Goal: Task Accomplishment & Management: Manage account settings

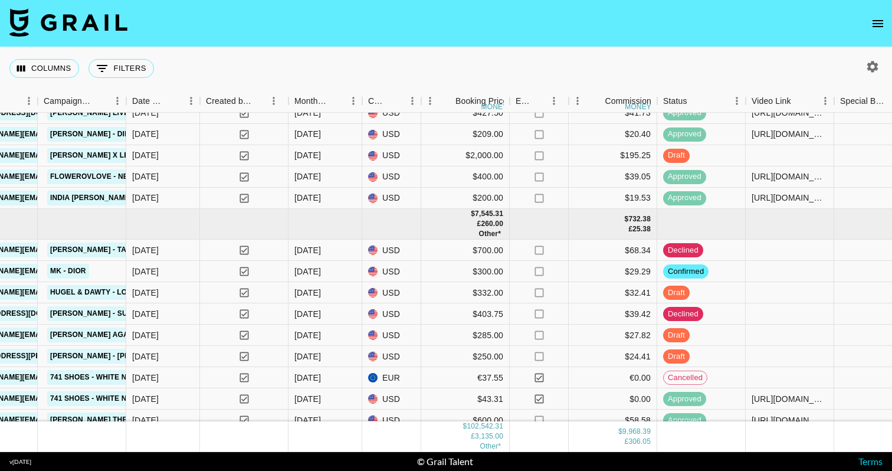
scroll to position [3226, 679]
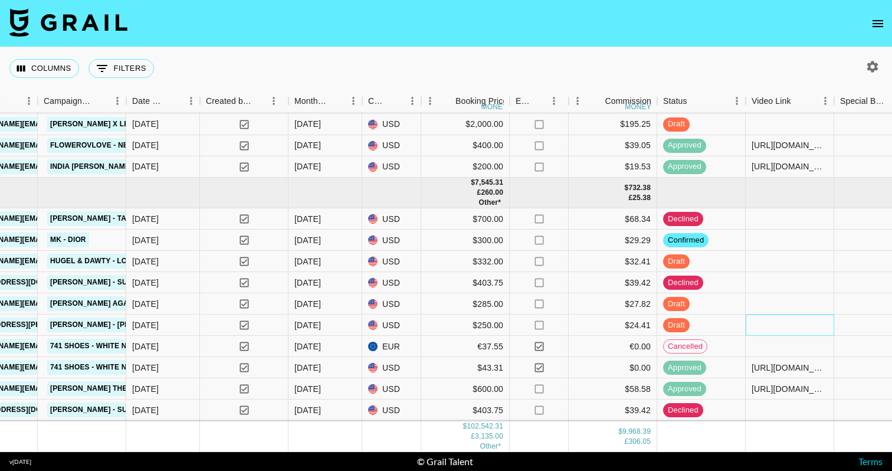
click at [755, 326] on div at bounding box center [790, 325] width 89 height 21
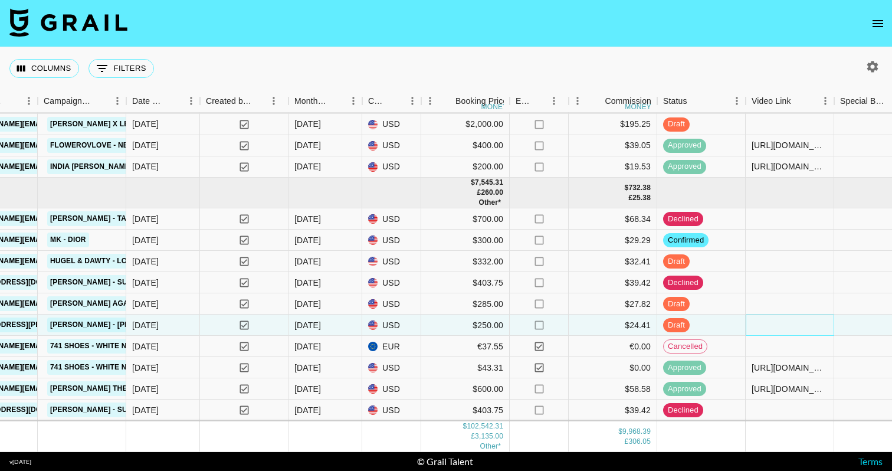
click at [755, 326] on div at bounding box center [790, 325] width 89 height 21
type input "eMgulssXlvpU136Mru9Y recSuhgrQlCZrIlyR @lottekln p22sl2SIiKTBM1U7dKNWKTibTqD3 […"
paste input "[URL][DOMAIN_NAME]"
type input "[URL][DOMAIN_NAME]"
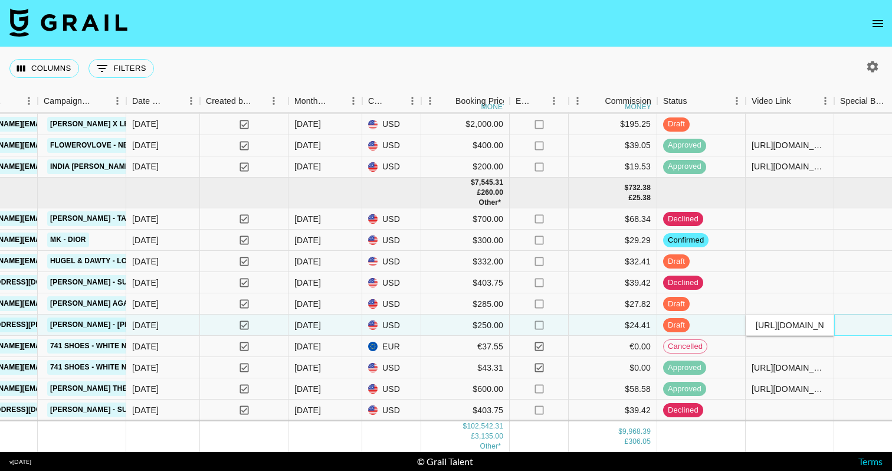
click at [857, 325] on div at bounding box center [878, 325] width 89 height 21
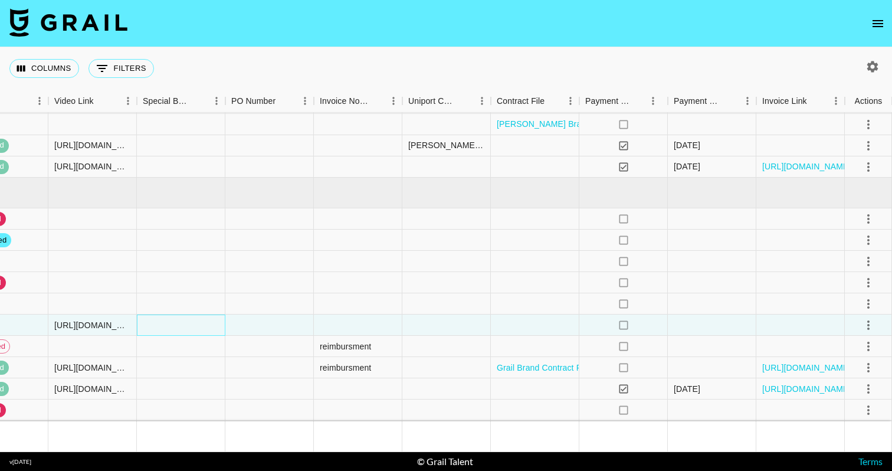
scroll to position [3226, 1377]
click at [874, 327] on icon "select merge strategy" at bounding box center [869, 325] width 14 height 14
click at [854, 437] on div "Approve" at bounding box center [843, 435] width 36 height 14
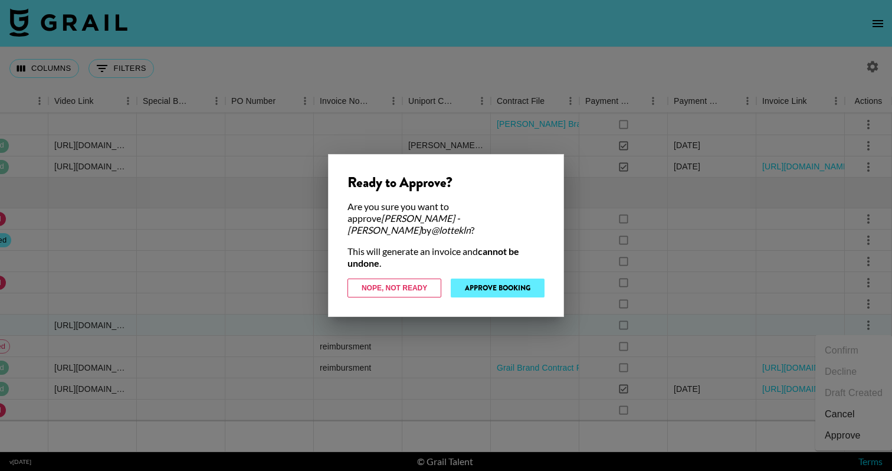
click at [502, 285] on button "Approve Booking" at bounding box center [498, 288] width 94 height 19
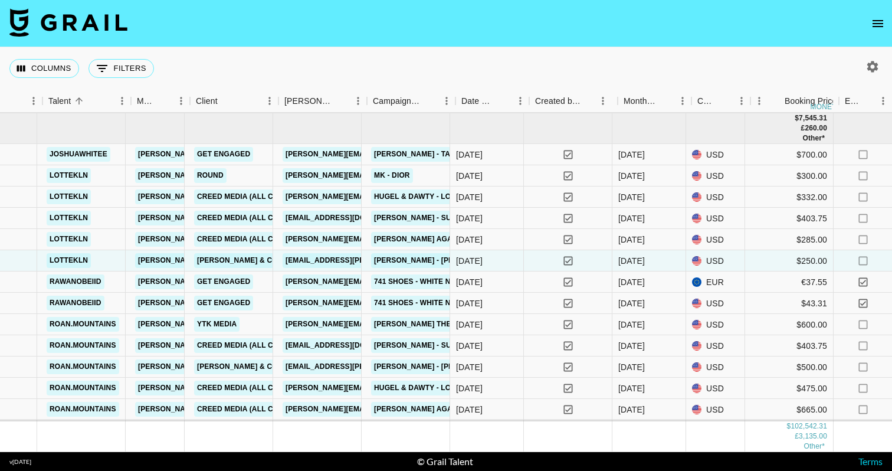
scroll to position [3290, 350]
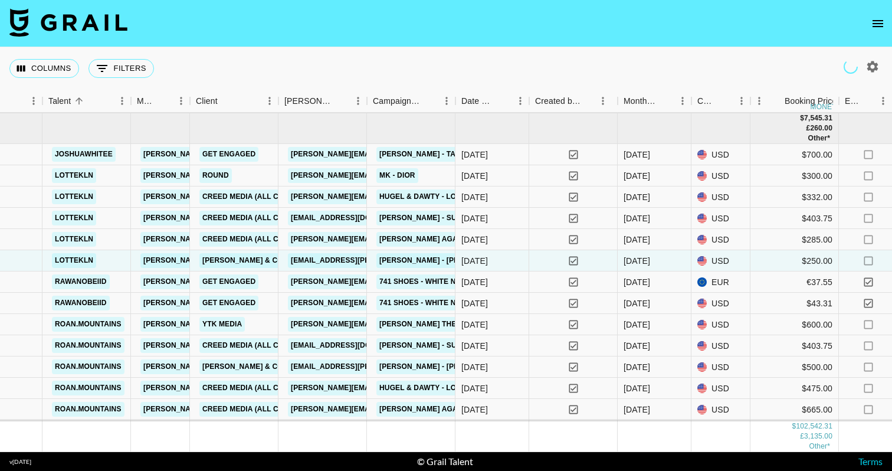
click at [876, 25] on icon "open drawer" at bounding box center [878, 24] width 14 height 14
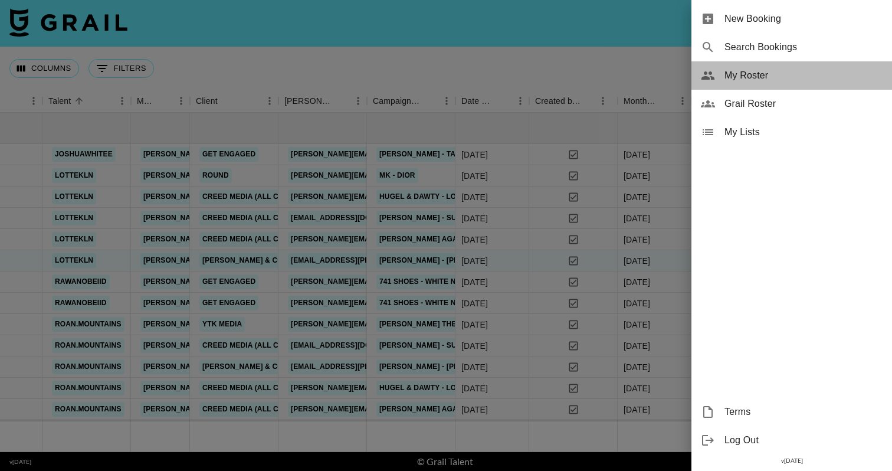
click at [757, 78] on span "My Roster" at bounding box center [804, 75] width 158 height 14
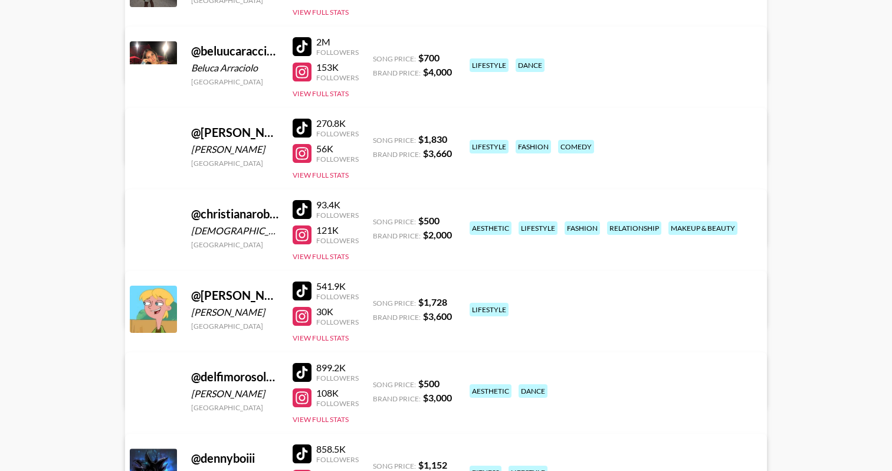
scroll to position [359, 0]
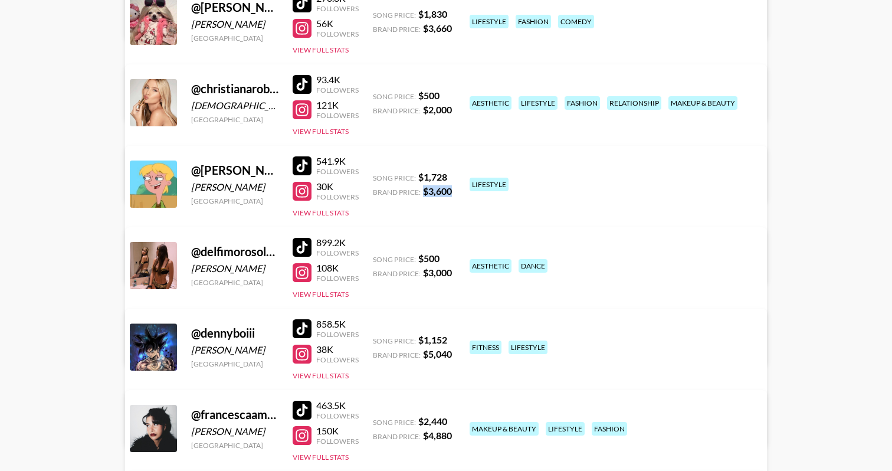
drag, startPoint x: 422, startPoint y: 192, endPoint x: 454, endPoint y: 189, distance: 32.5
click at [454, 189] on div "@ colin.[PERSON_NAME] [PERSON_NAME] [GEOGRAPHIC_DATA] 541.9K Followers 30K Foll…" at bounding box center [446, 214] width 642 height 137
copy div "$ 3,600"
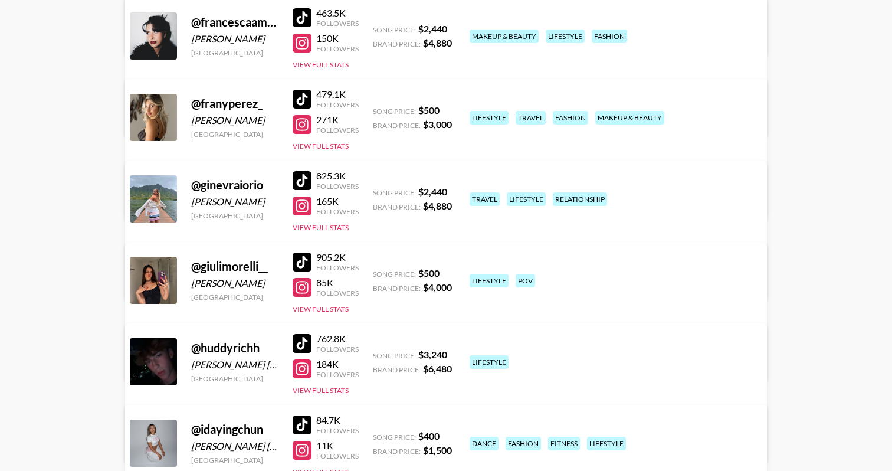
scroll to position [769, 0]
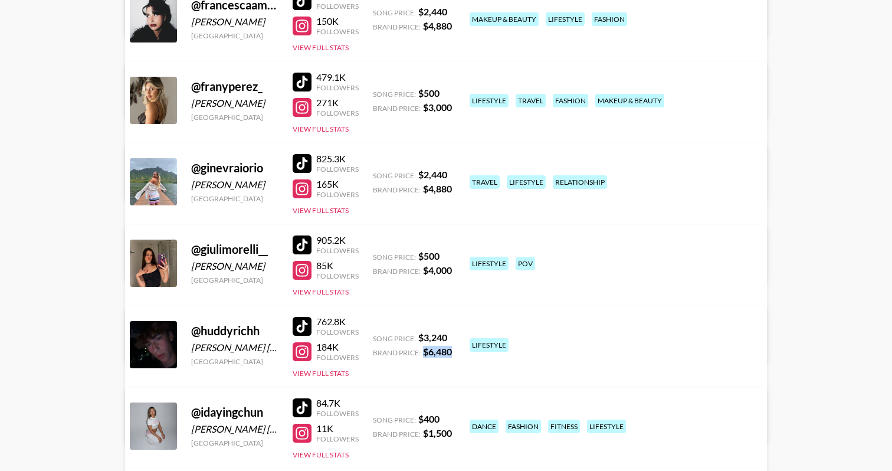
drag, startPoint x: 422, startPoint y: 352, endPoint x: 456, endPoint y: 352, distance: 33.0
click at [456, 352] on div "@ huddyrichh [PERSON_NAME] [PERSON_NAME] [GEOGRAPHIC_DATA] 762.8K Followers 184…" at bounding box center [446, 374] width 642 height 137
copy div "$ 6,480"
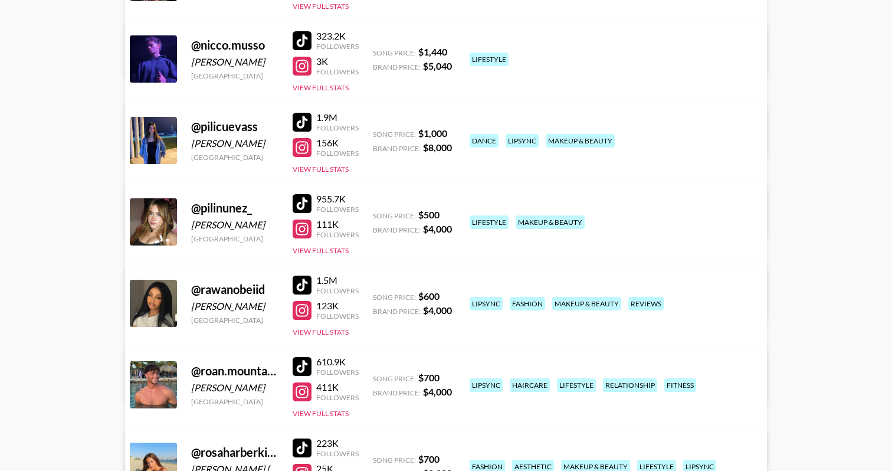
scroll to position [2030, 0]
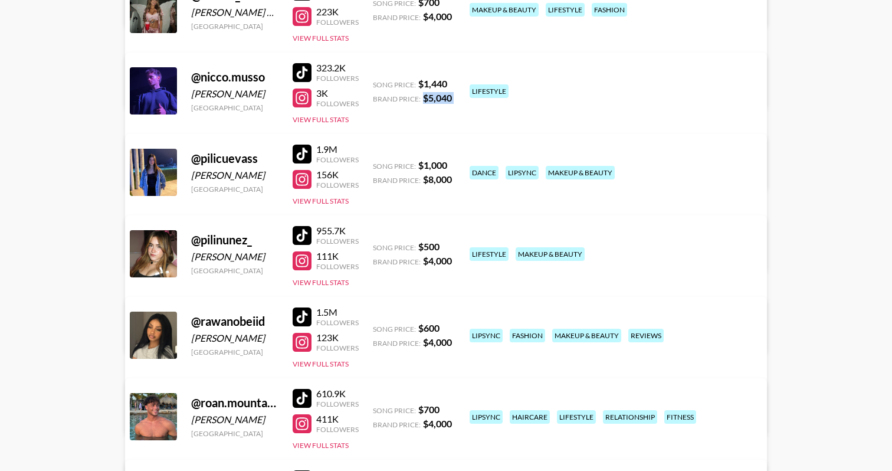
drag, startPoint x: 424, startPoint y: 97, endPoint x: 467, endPoint y: 97, distance: 43.7
click at [467, 97] on div "@ nicco.[PERSON_NAME] [PERSON_NAME] [GEOGRAPHIC_DATA] 323.2K Followers 3K Follo…" at bounding box center [446, 121] width 642 height 137
copy div "$ 5,040"
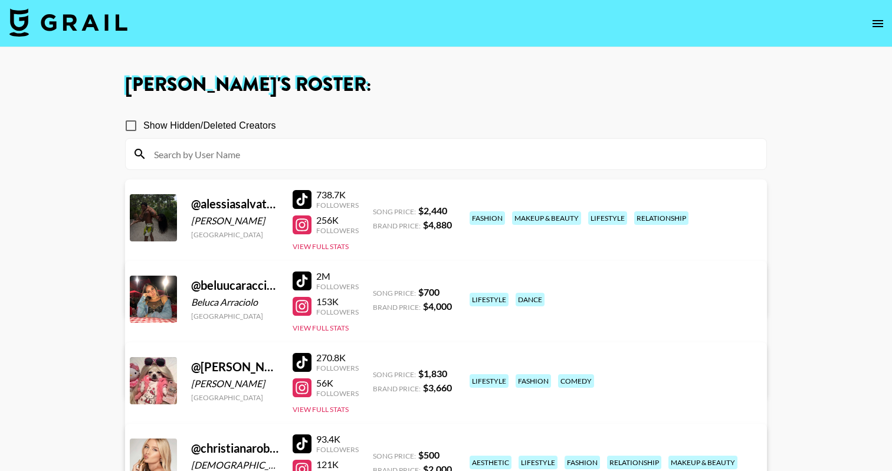
scroll to position [0, 0]
click at [60, 19] on img at bounding box center [68, 22] width 118 height 28
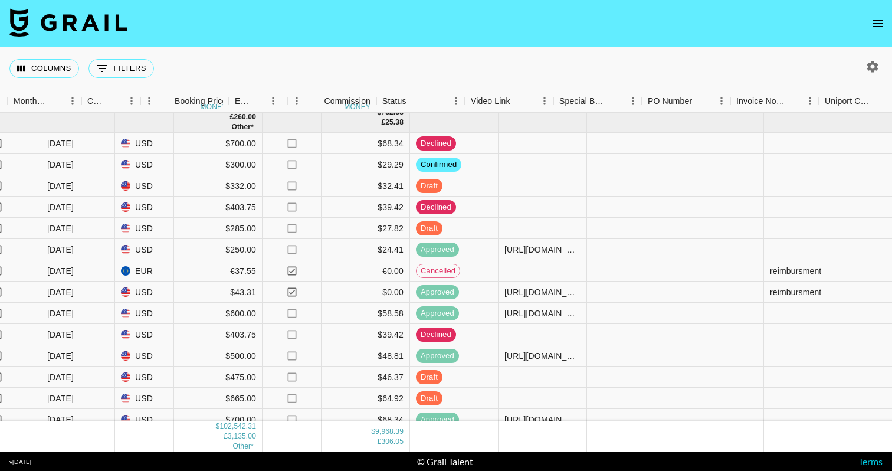
scroll to position [3301, 984]
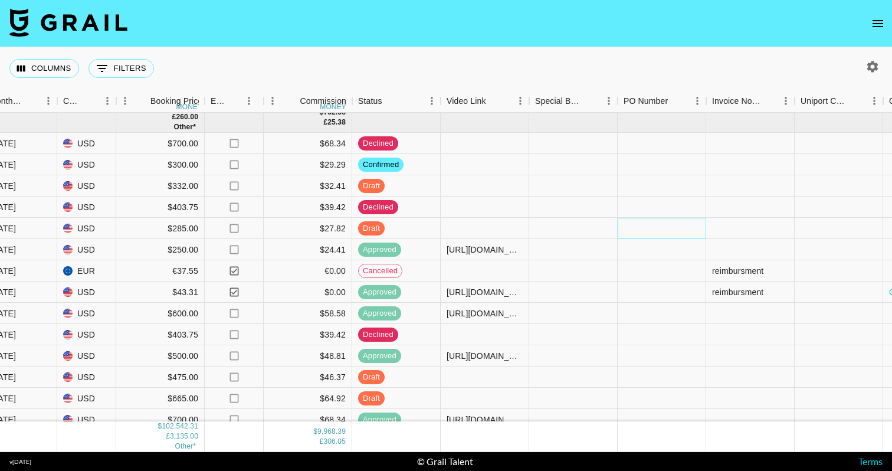
click at [647, 232] on div at bounding box center [662, 228] width 89 height 21
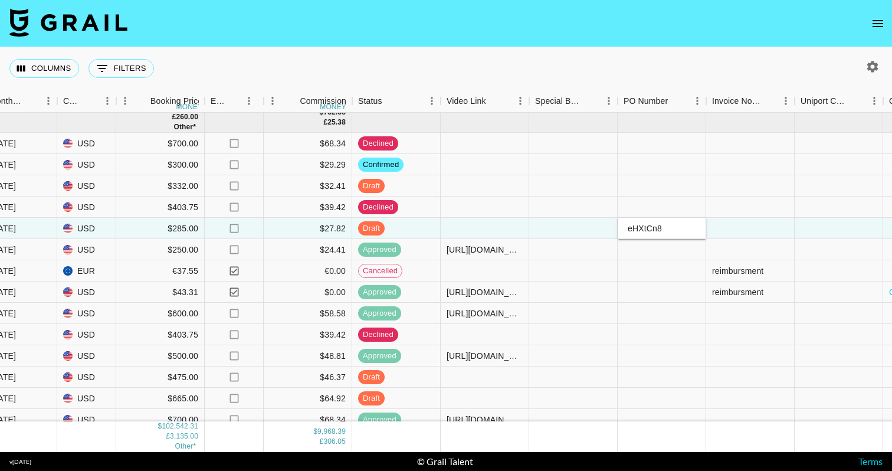
type input "eHXtCn8"
click at [546, 227] on div at bounding box center [573, 228] width 89 height 21
click at [479, 227] on div at bounding box center [485, 228] width 89 height 21
type input "[URL][DOMAIN_NAME]"
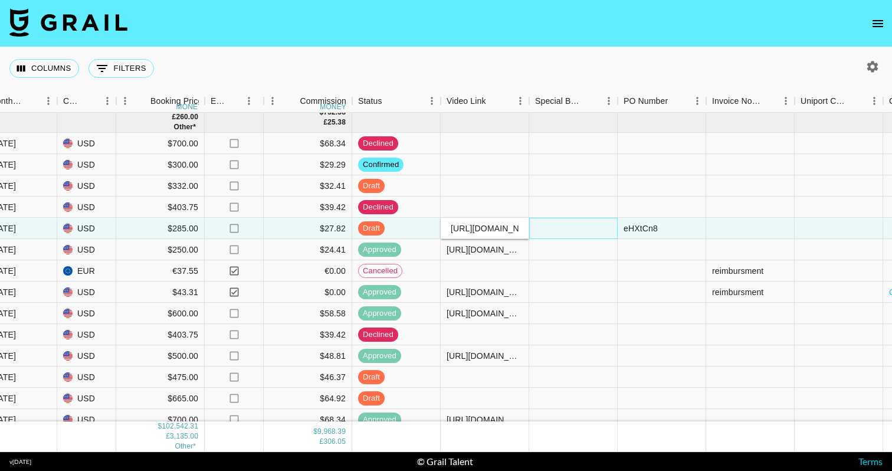
click at [610, 223] on div at bounding box center [573, 228] width 89 height 21
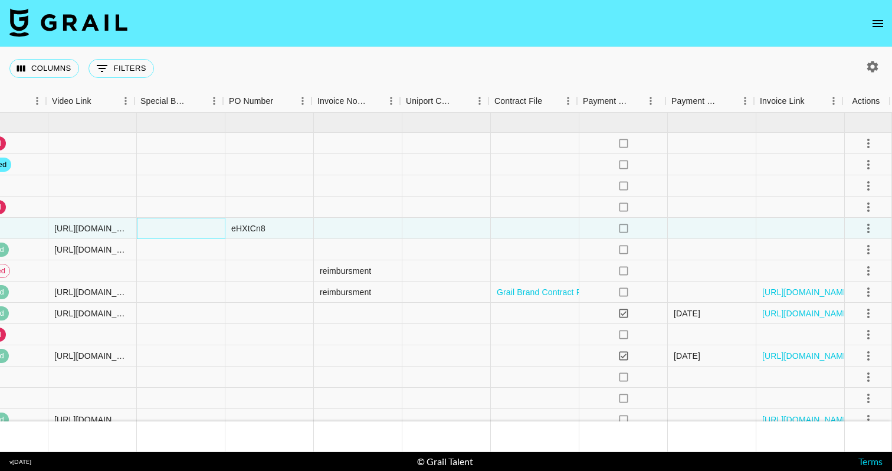
scroll to position [3301, 1377]
click at [862, 224] on icon "select merge strategy" at bounding box center [869, 228] width 14 height 14
click at [866, 328] on li "Approve" at bounding box center [853, 338] width 77 height 21
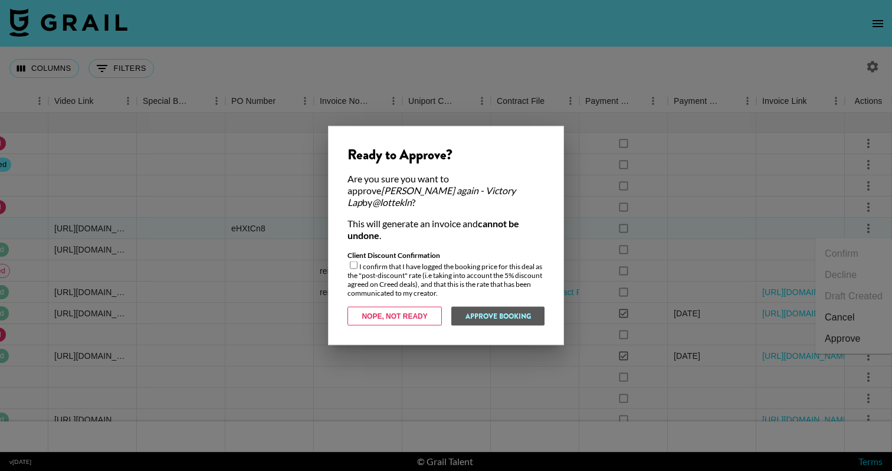
click at [353, 261] on input "checkbox" at bounding box center [354, 265] width 8 height 8
checkbox input "true"
click at [519, 316] on button "Approve Booking" at bounding box center [498, 316] width 94 height 19
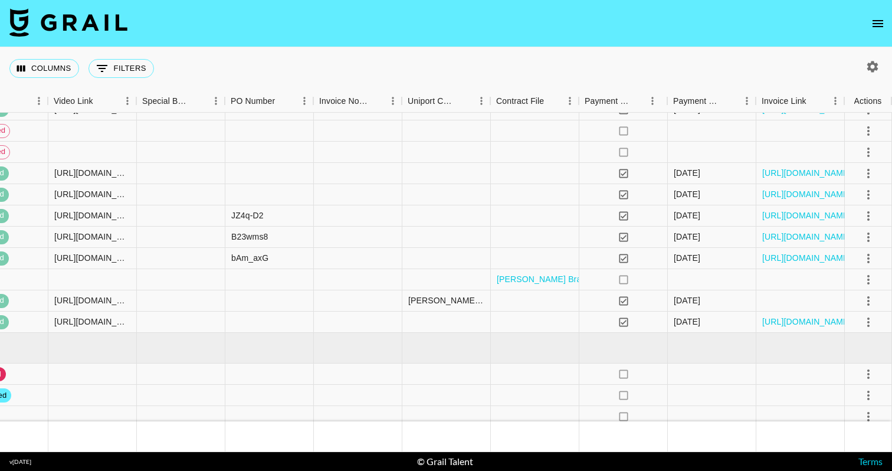
scroll to position [3071, 1377]
click at [775, 221] on link "[URL][DOMAIN_NAME]" at bounding box center [806, 215] width 89 height 12
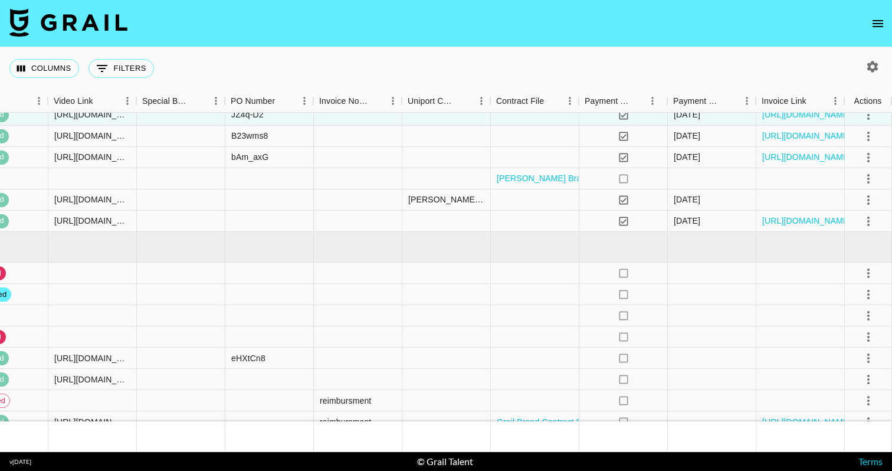
scroll to position [3172, 1377]
click at [874, 290] on icon "select merge strategy" at bounding box center [869, 294] width 14 height 14
click at [870, 374] on li "Draft Created" at bounding box center [853, 383] width 77 height 21
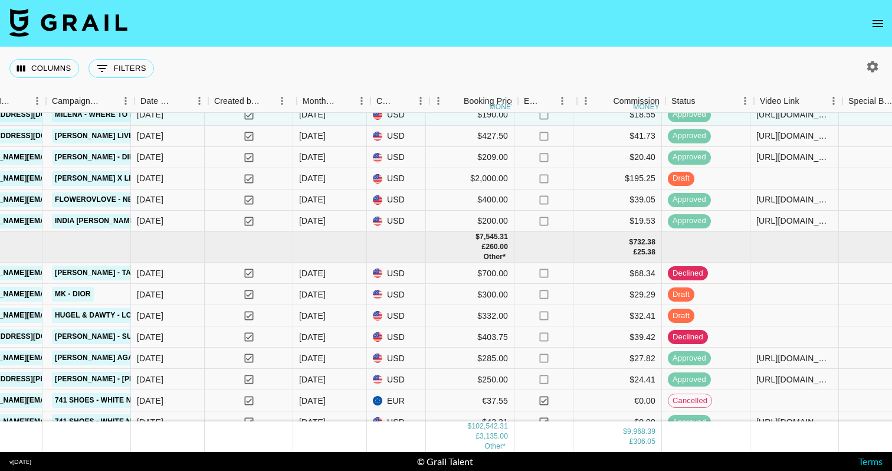
scroll to position [3172, 670]
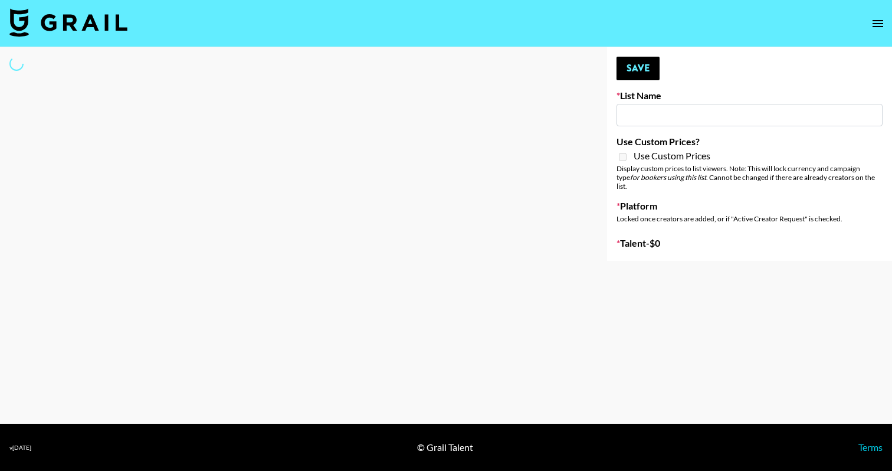
type input "Jenna Suhl - IRL in NY"
select select "Song"
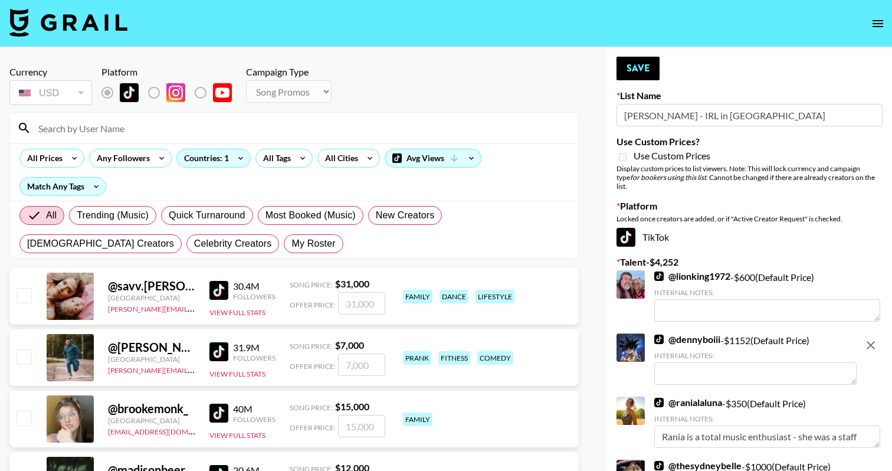
click at [361, 126] on input at bounding box center [301, 128] width 540 height 19
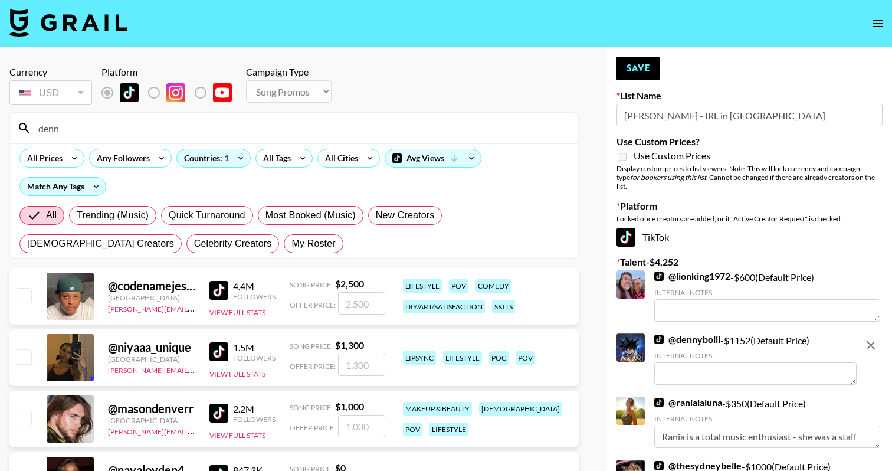
type input "denny"
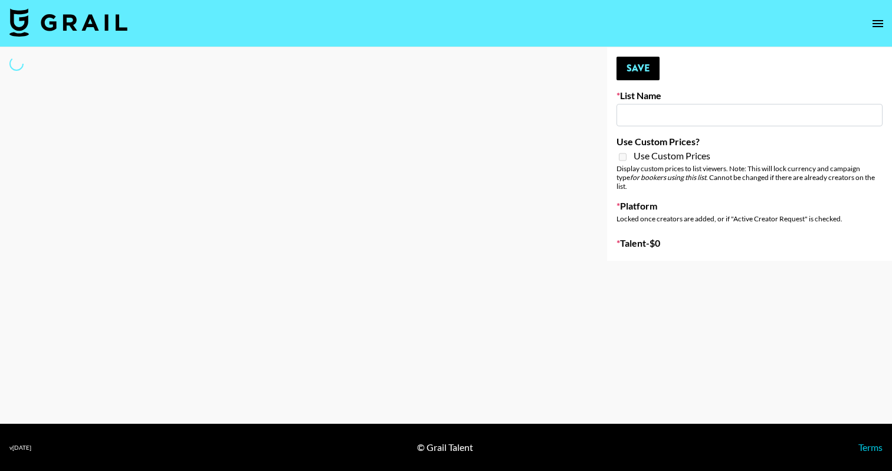
type input "[PERSON_NAME] - IRL in [GEOGRAPHIC_DATA]"
select select "Song"
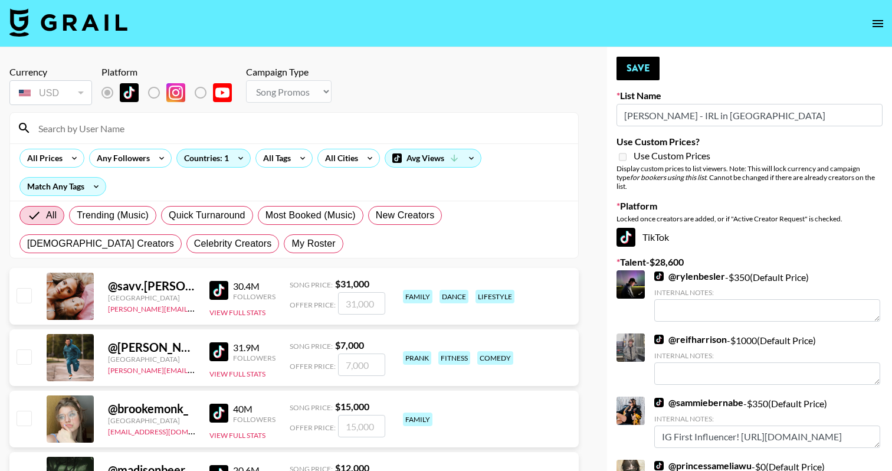
click at [261, 132] on input at bounding box center [301, 128] width 540 height 19
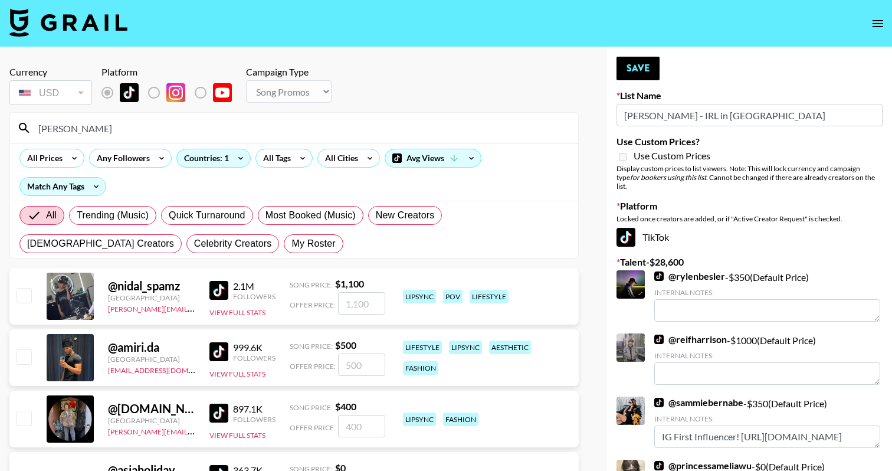
type input "iday"
